Goal: Find specific page/section: Find specific page/section

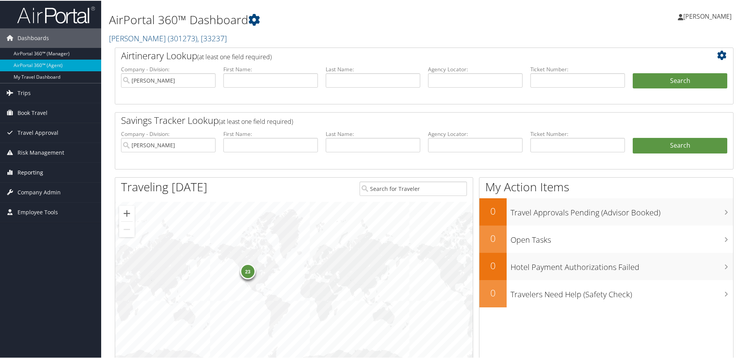
click at [56, 171] on link "Reporting" at bounding box center [50, 171] width 101 height 19
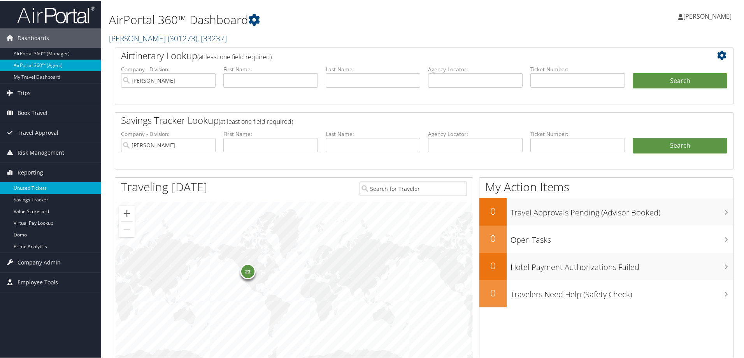
click at [59, 190] on link "Unused Tickets" at bounding box center [50, 187] width 101 height 12
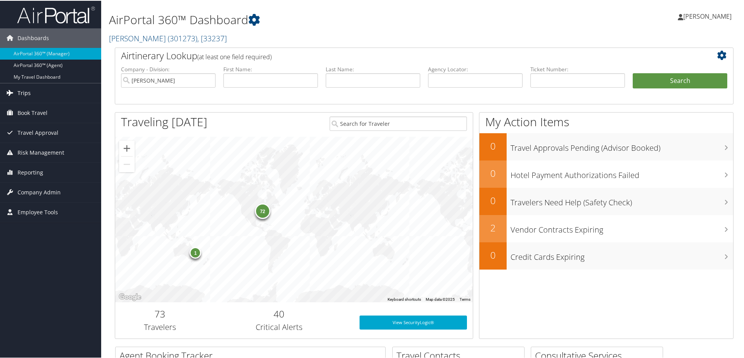
click at [71, 97] on link "Trips" at bounding box center [50, 92] width 101 height 19
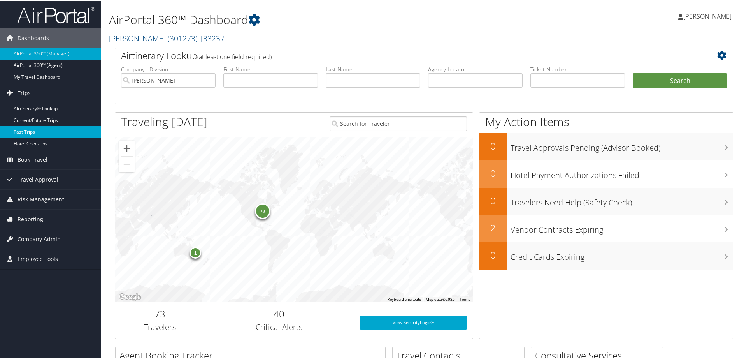
click at [71, 136] on link "Past Trips" at bounding box center [50, 131] width 101 height 12
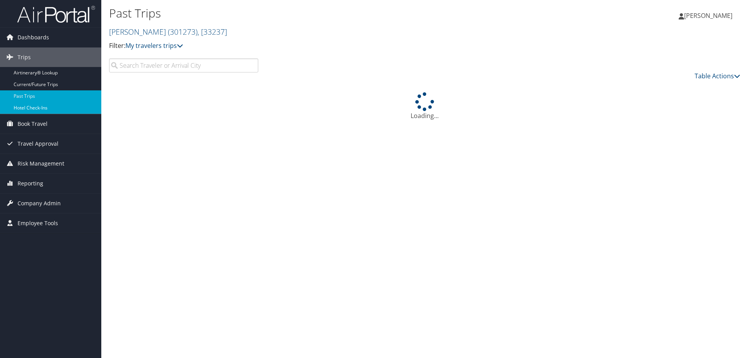
click at [76, 102] on link "Hotel Check-ins" at bounding box center [50, 108] width 101 height 12
